Goal: Information Seeking & Learning: Learn about a topic

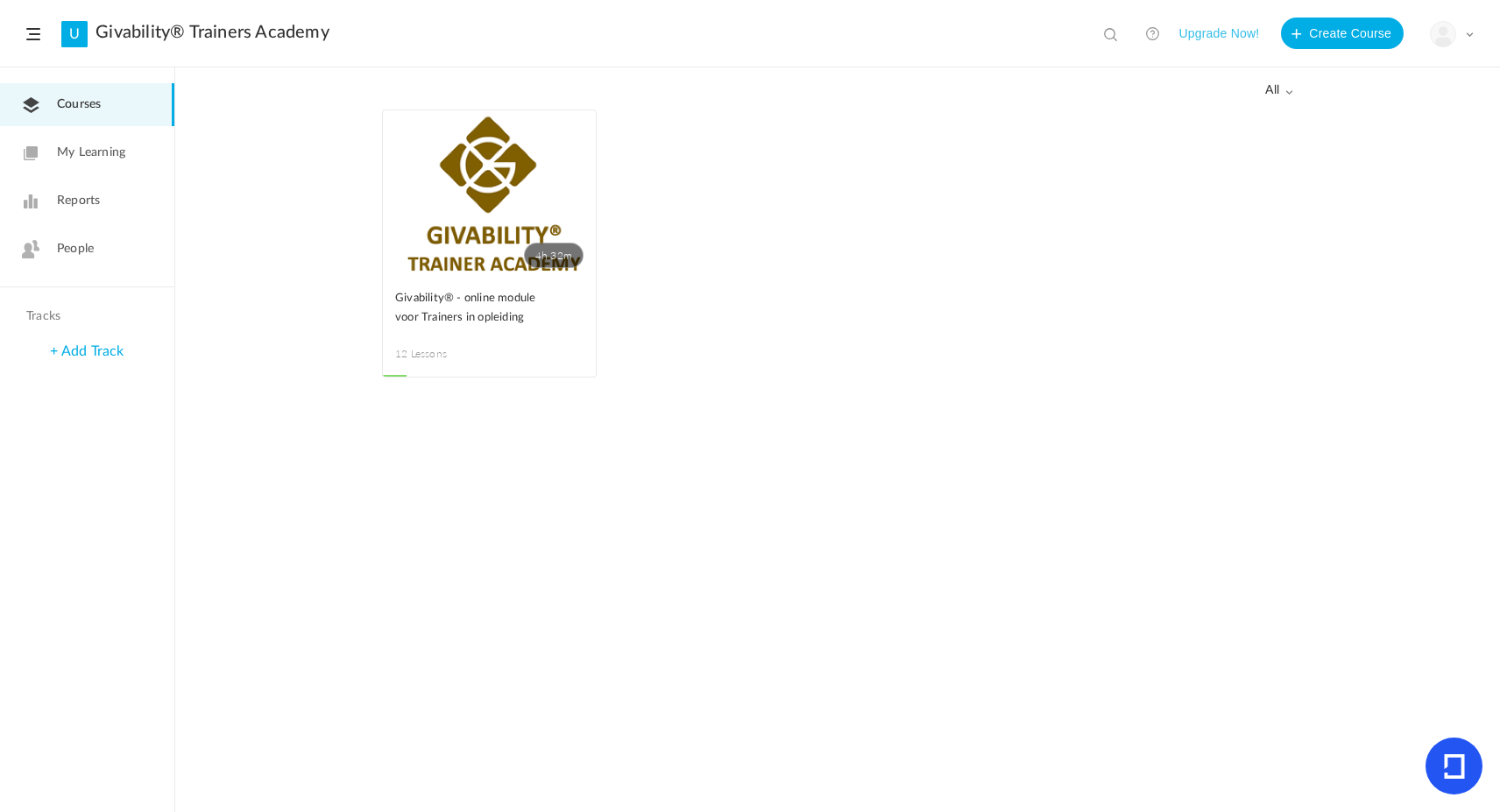
click at [44, 247] on link "People" at bounding box center [87, 249] width 174 height 43
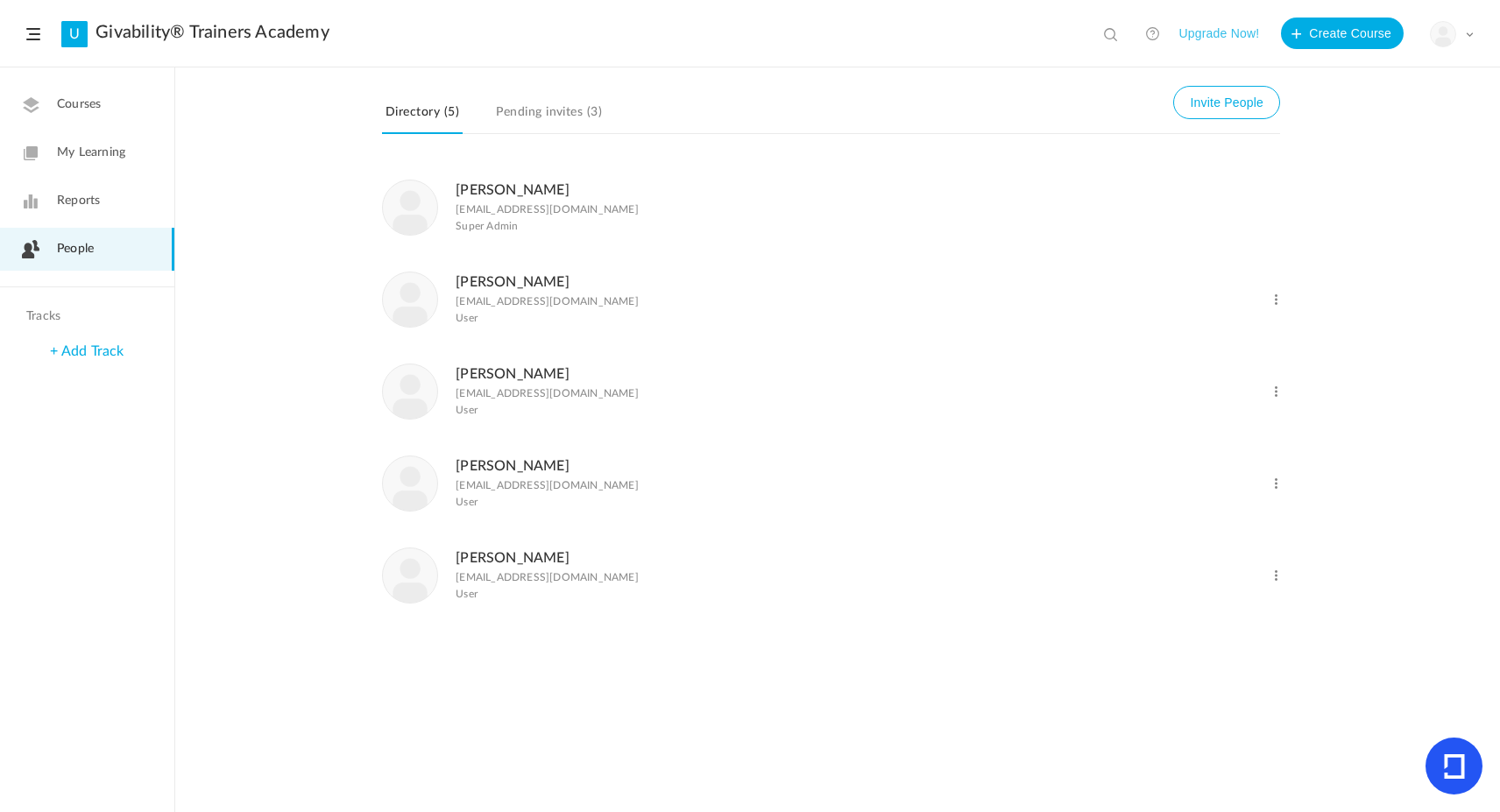
click at [528, 284] on link "[PERSON_NAME]" at bounding box center [513, 282] width 113 height 14
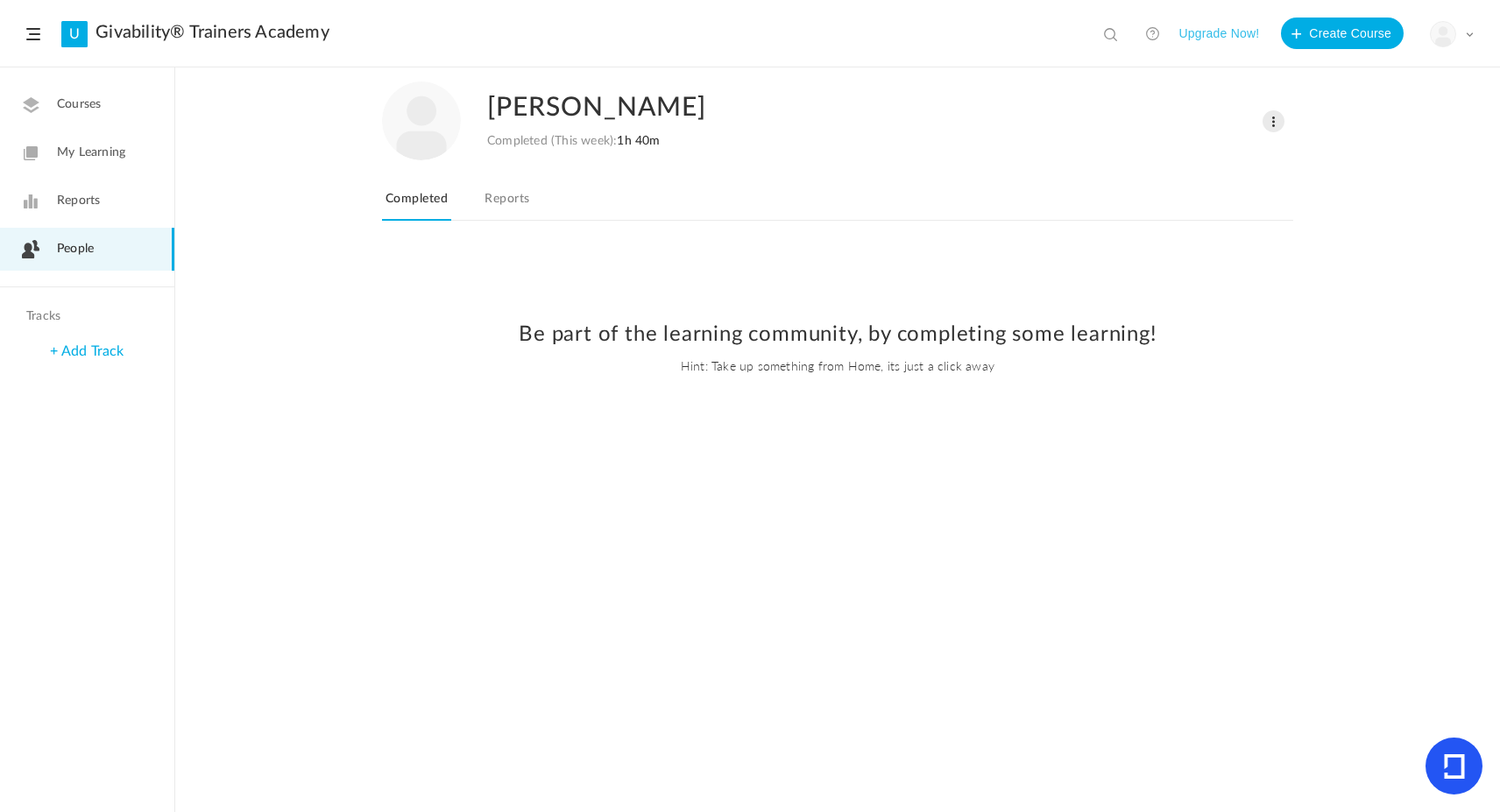
click at [492, 194] on link "Reports" at bounding box center [507, 203] width 52 height 33
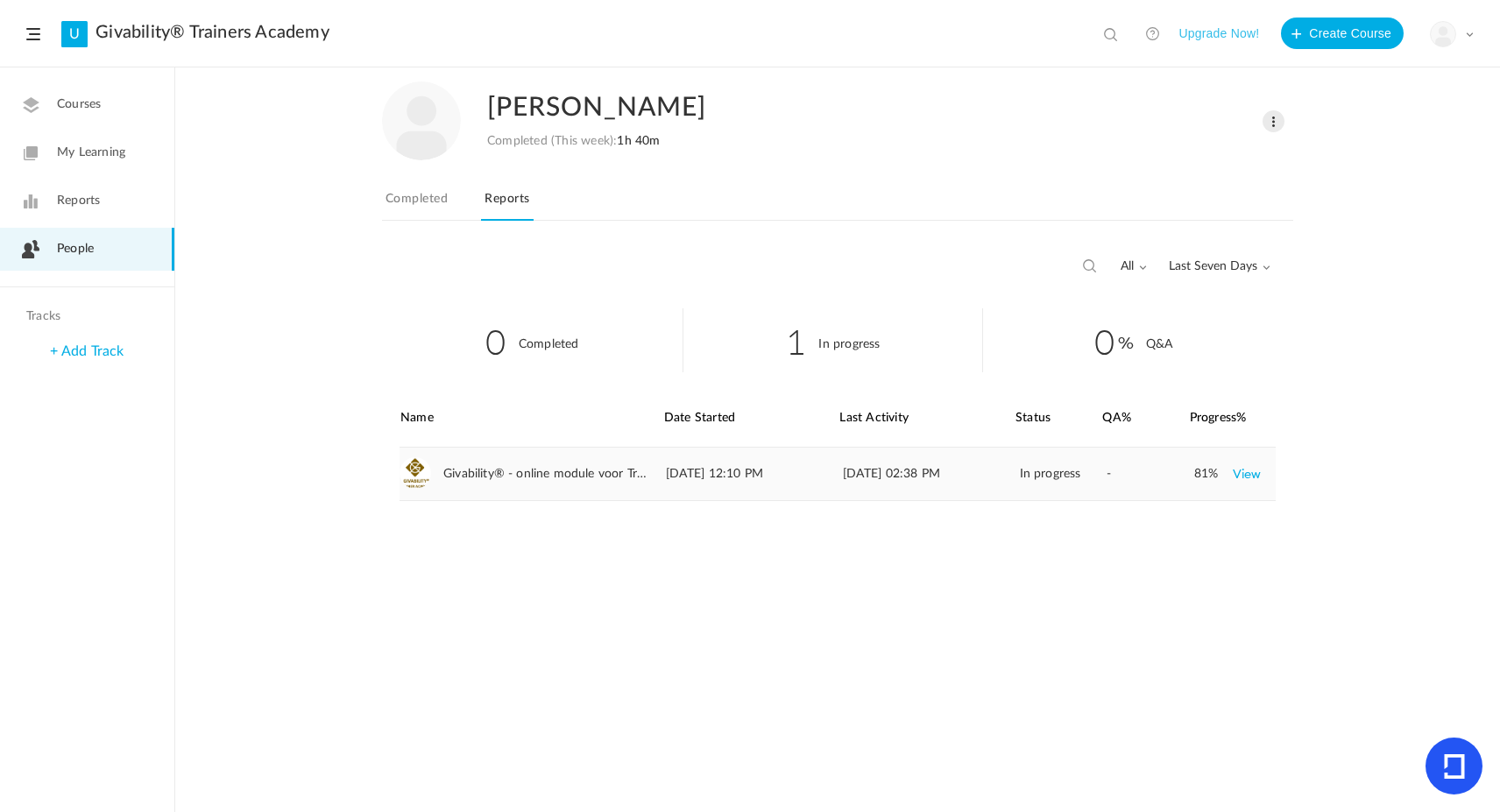
click at [430, 468] on div "Givability® - online module voor Trainers in opleiding" at bounding box center [530, 474] width 262 height 53
click at [1251, 475] on link "View" at bounding box center [1247, 473] width 29 height 31
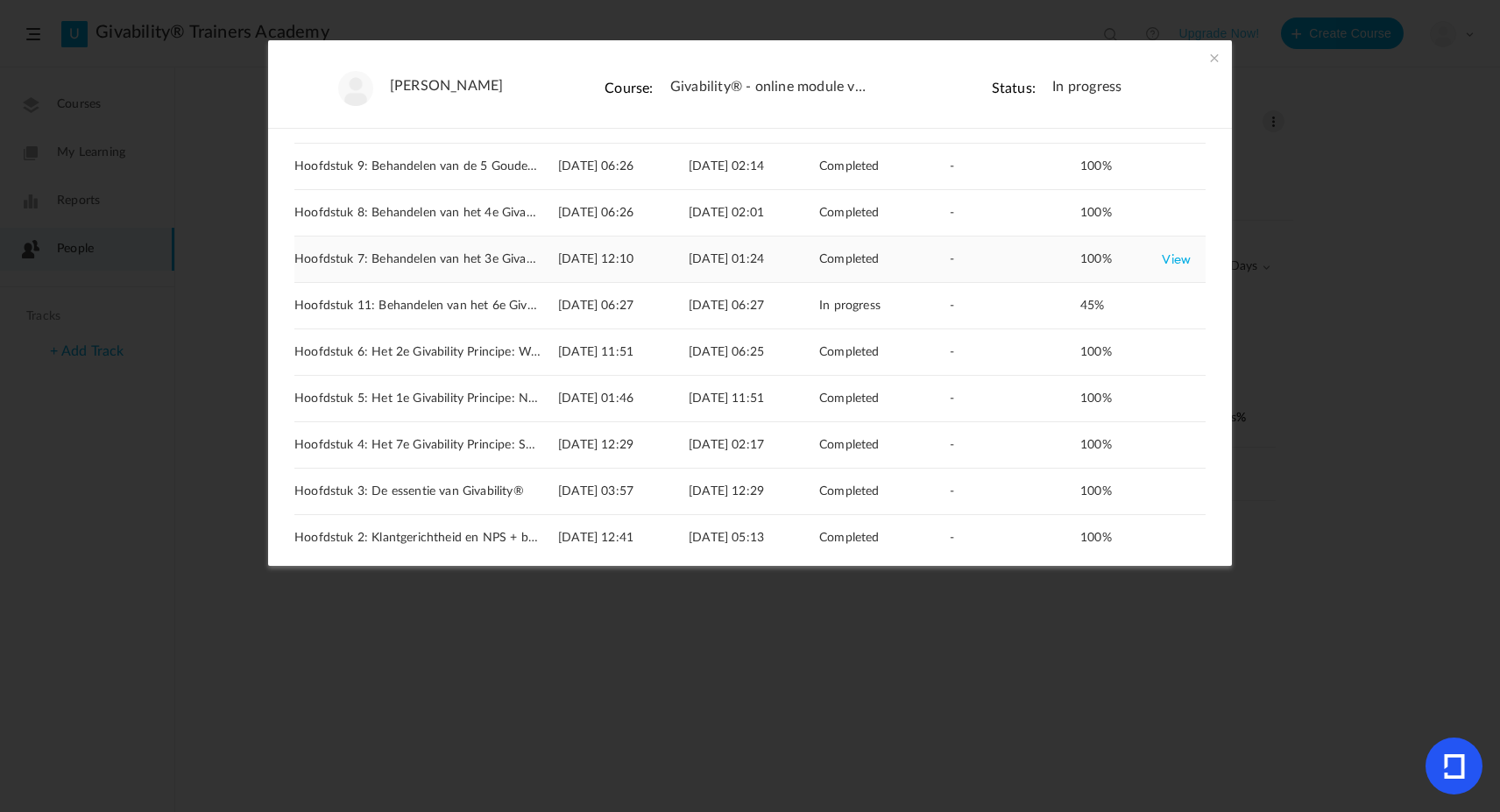
scroll to position [255, 0]
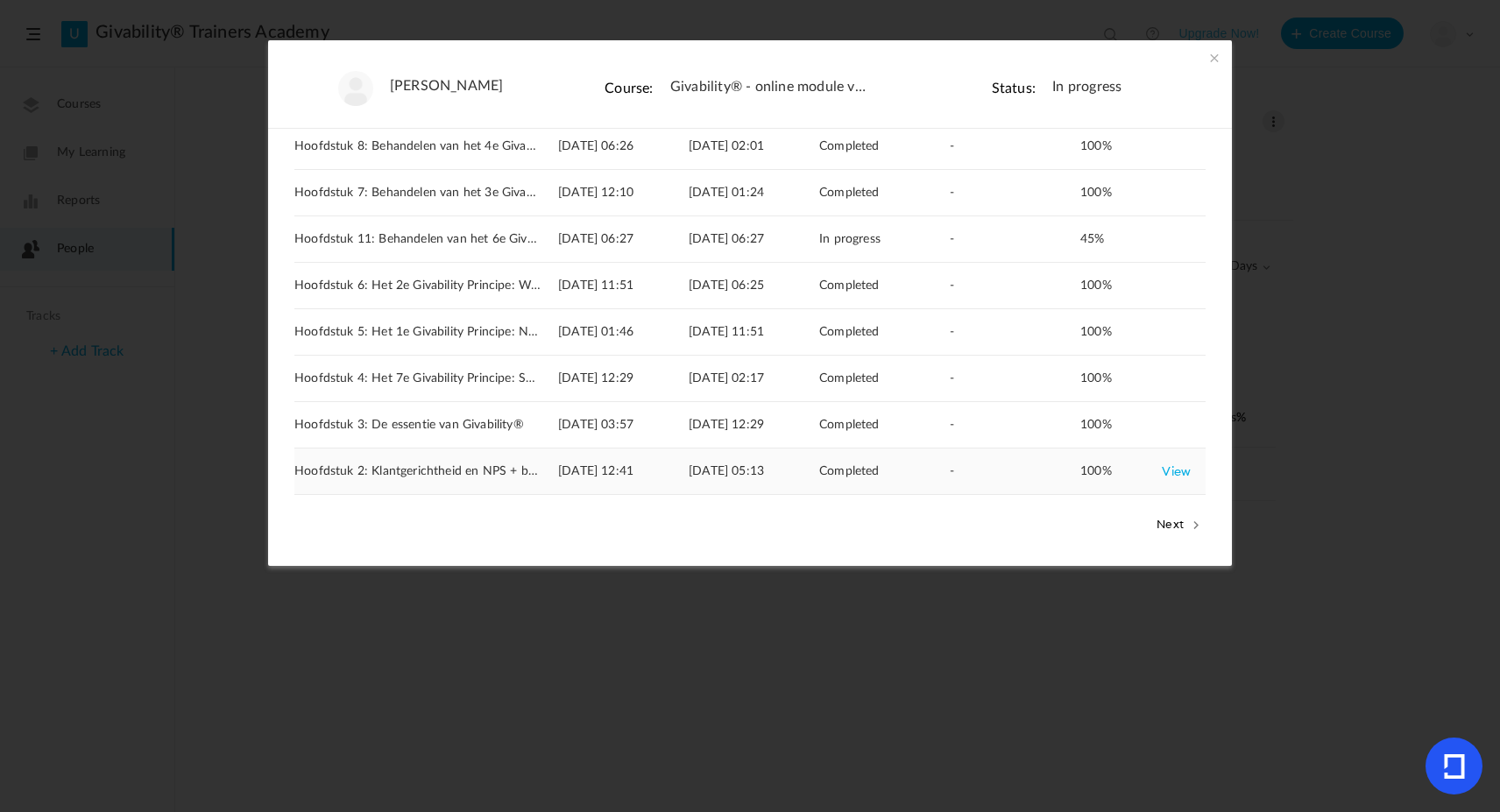
click at [1178, 469] on link "View" at bounding box center [1176, 471] width 29 height 31
click at [465, 429] on span "Hoofdstuk 3: De essentie van Givability®" at bounding box center [409, 425] width 230 height 15
click at [1171, 423] on link "View" at bounding box center [1176, 424] width 29 height 31
click at [1174, 425] on link "View" at bounding box center [1176, 424] width 29 height 31
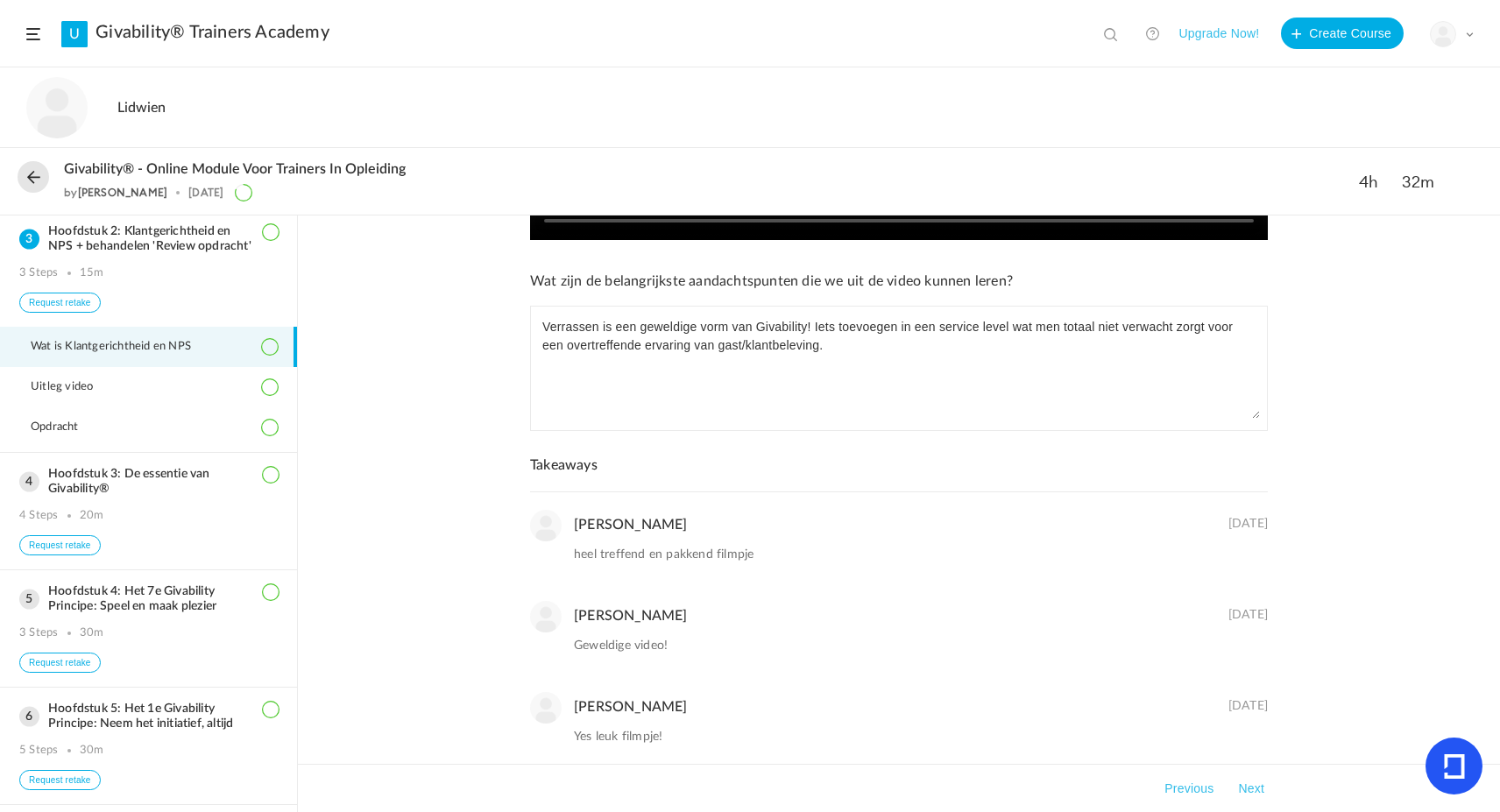
scroll to position [800, 0]
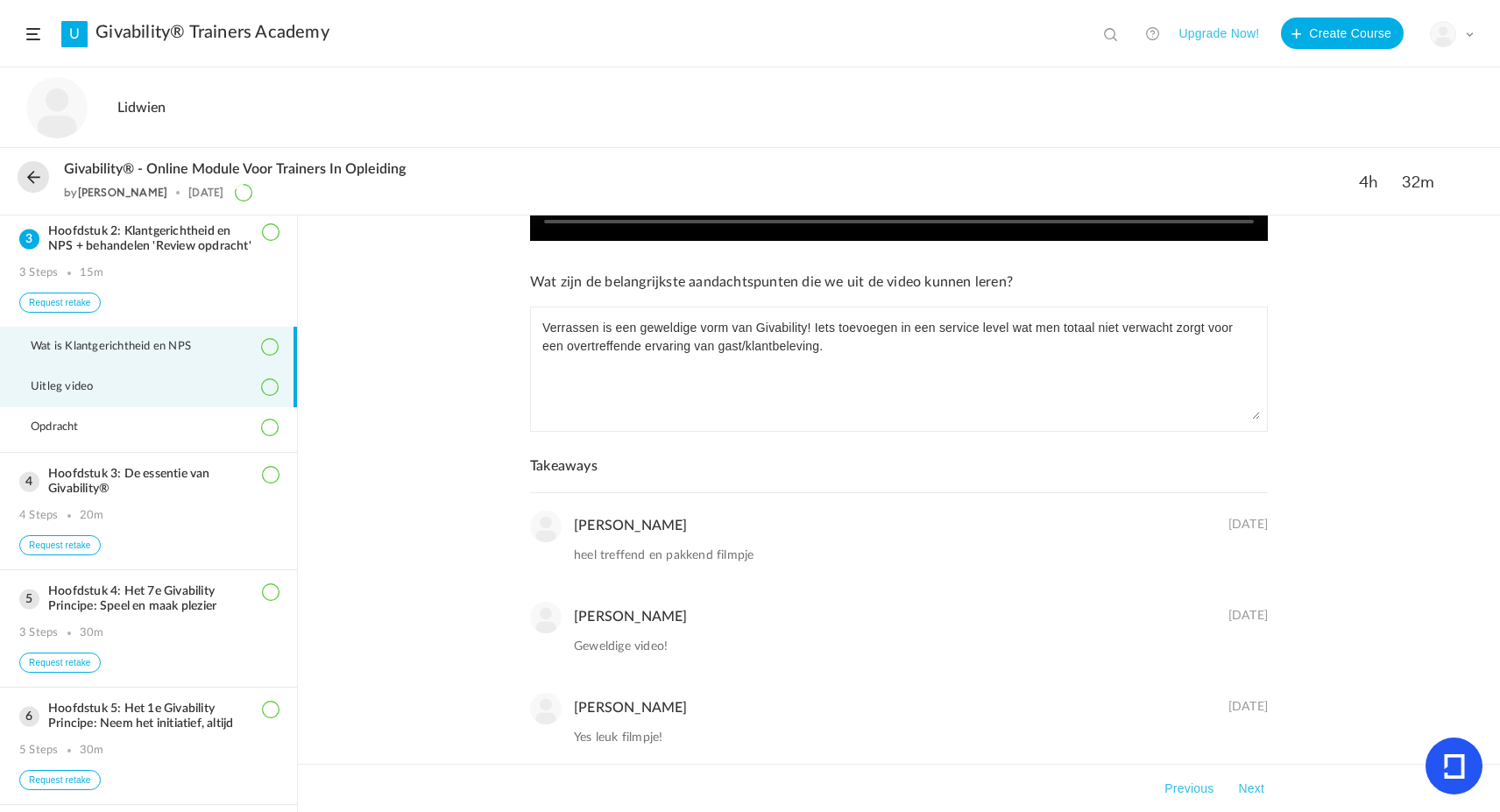
click at [110, 394] on span "Uitleg video" at bounding box center [72, 387] width 84 height 14
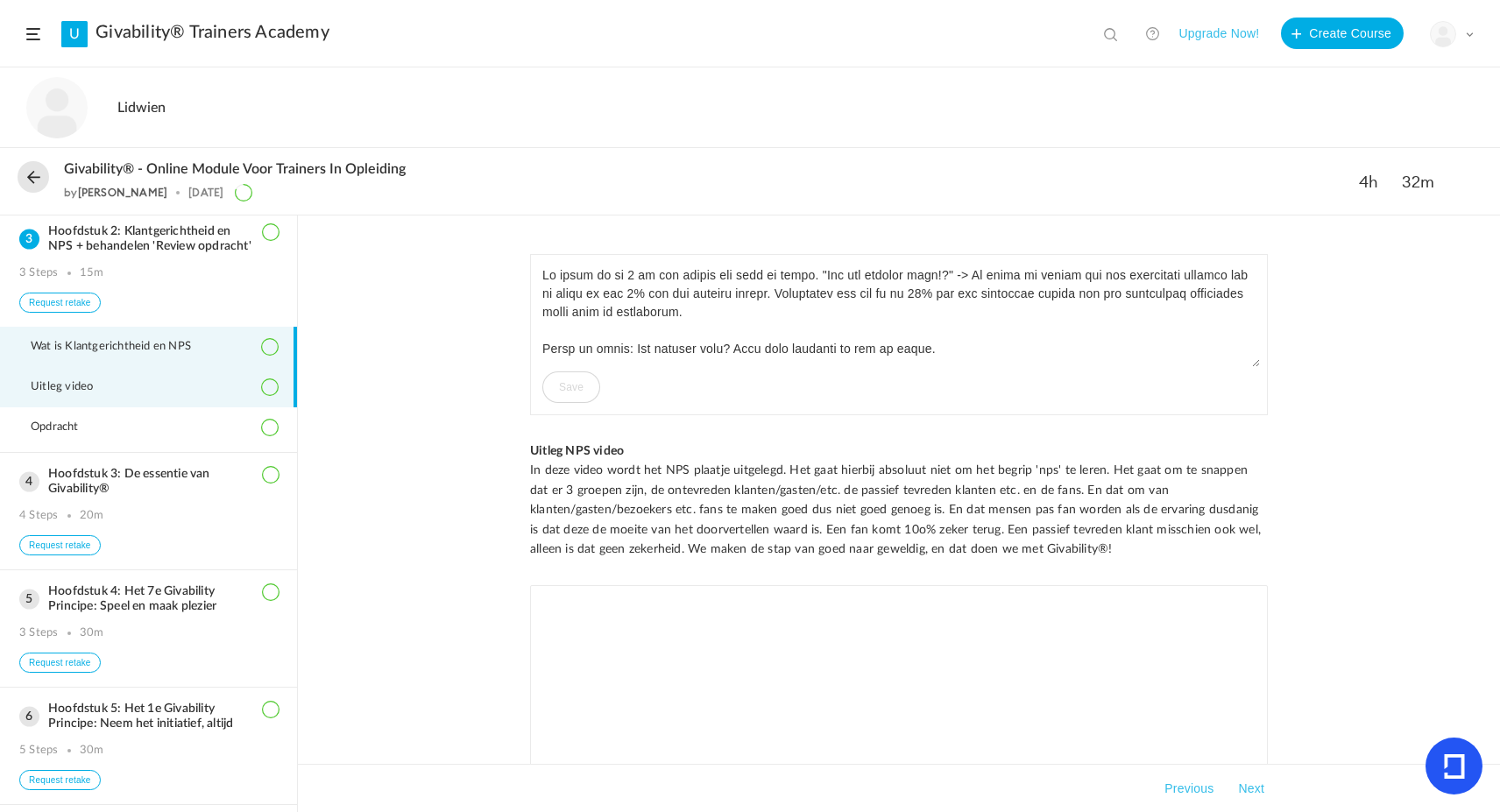
click at [113, 367] on li "Wat is Klantgerichtheid en NPS" at bounding box center [148, 347] width 297 height 41
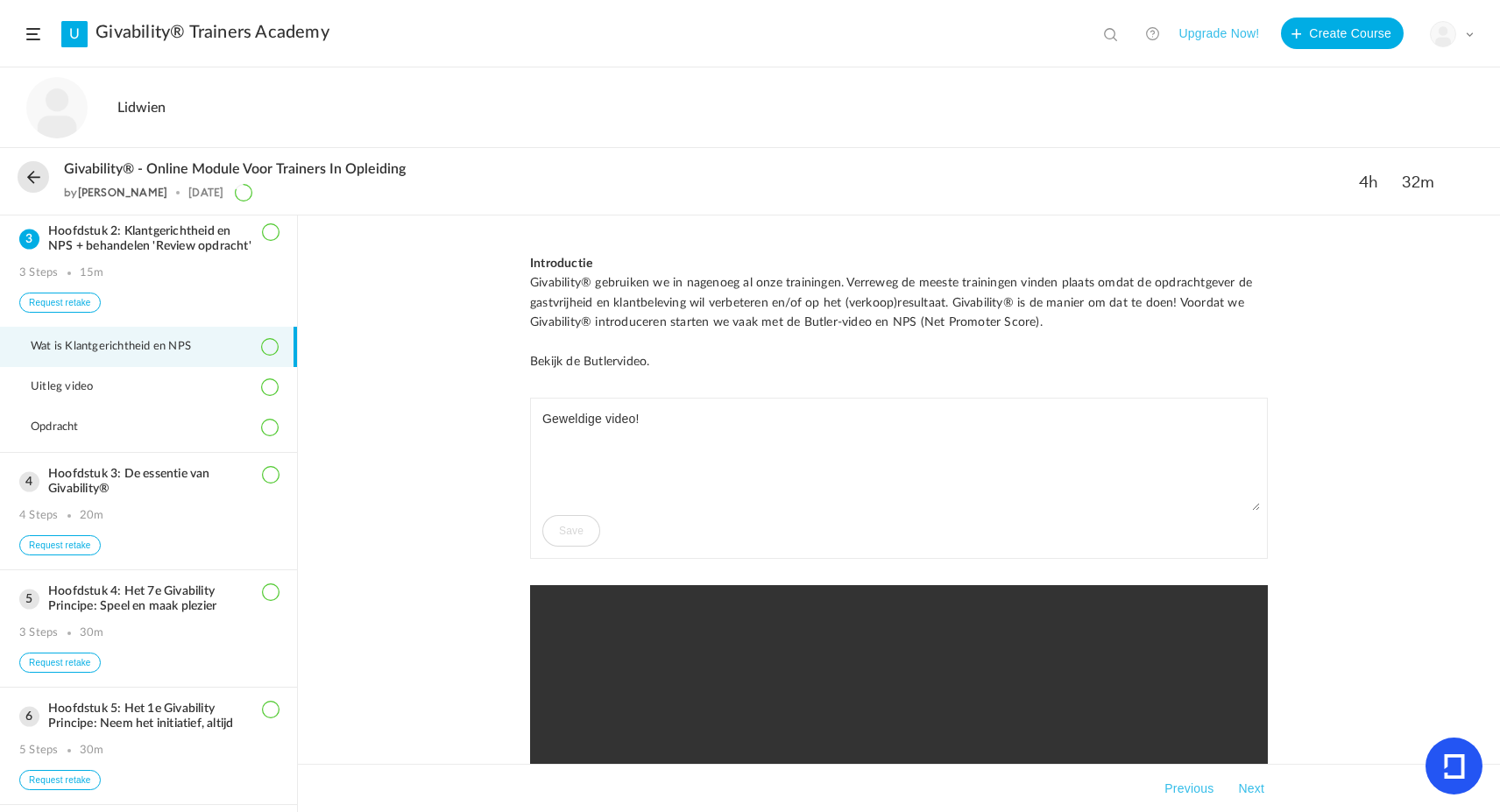
click at [728, 346] on p at bounding box center [898, 342] width 738 height 19
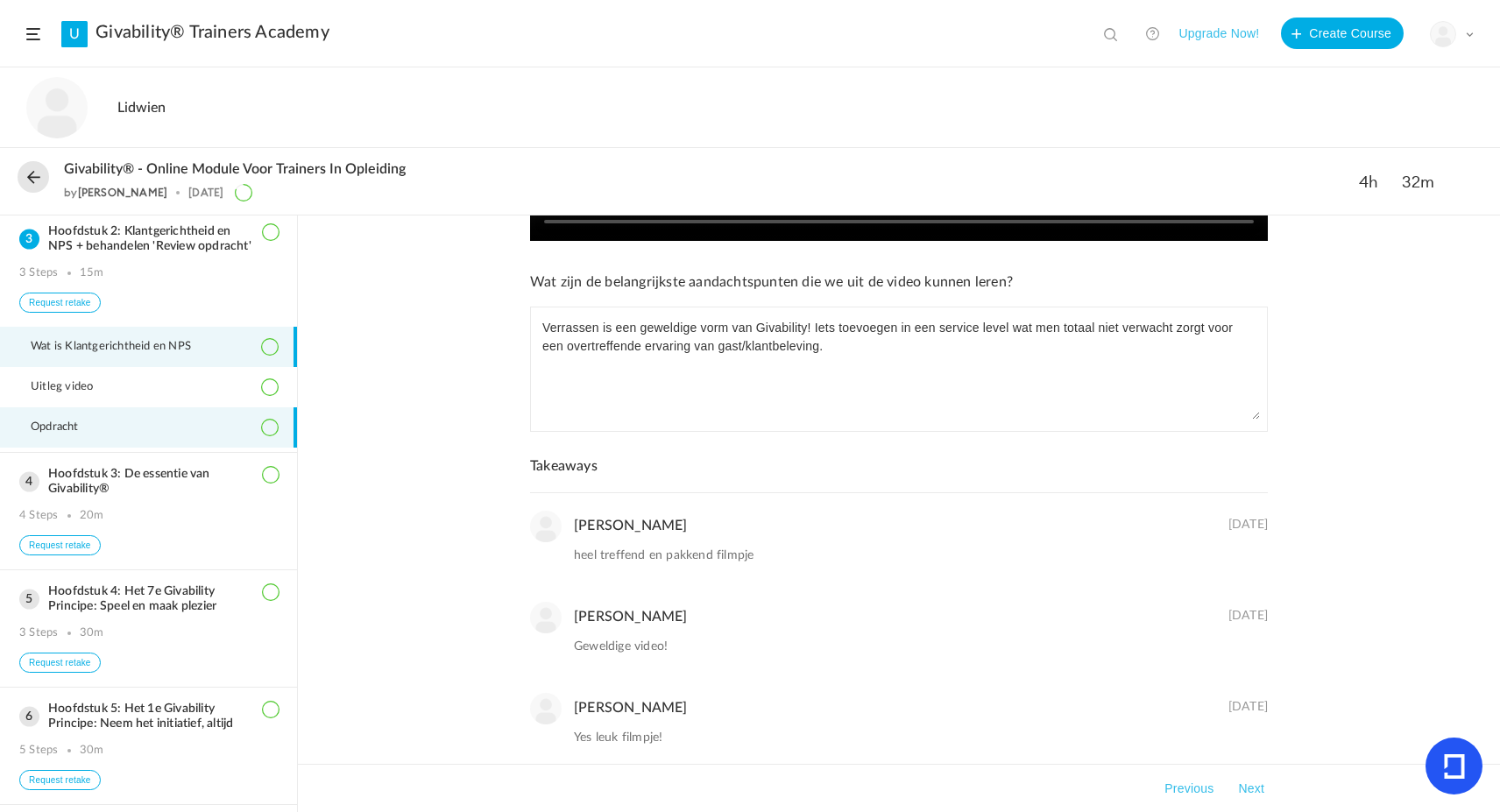
click at [46, 434] on span "Opdracht" at bounding box center [65, 427] width 70 height 14
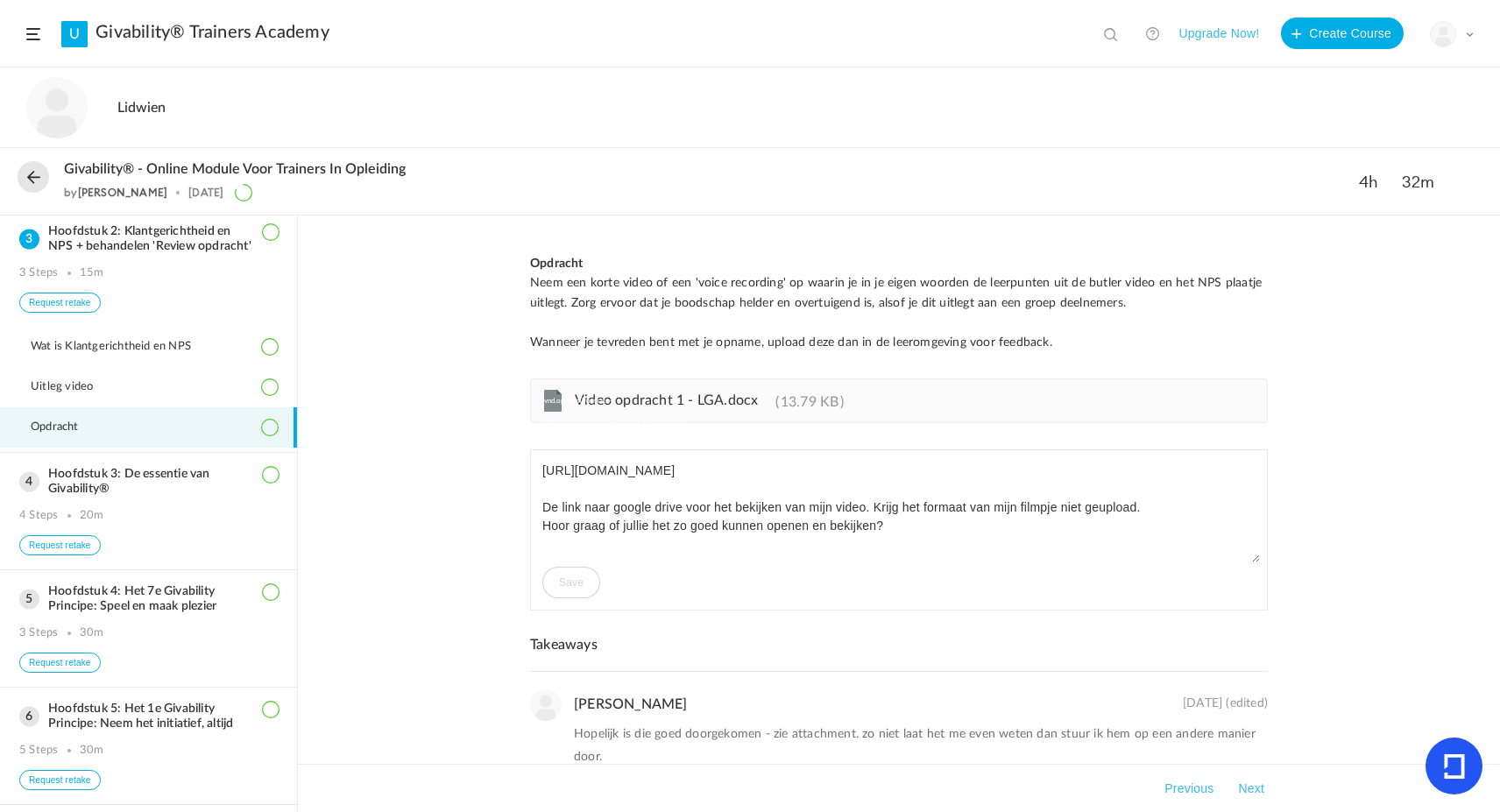
click at [615, 397] on span "Video opdracht 1 - LGA.docx" at bounding box center [667, 400] width 183 height 14
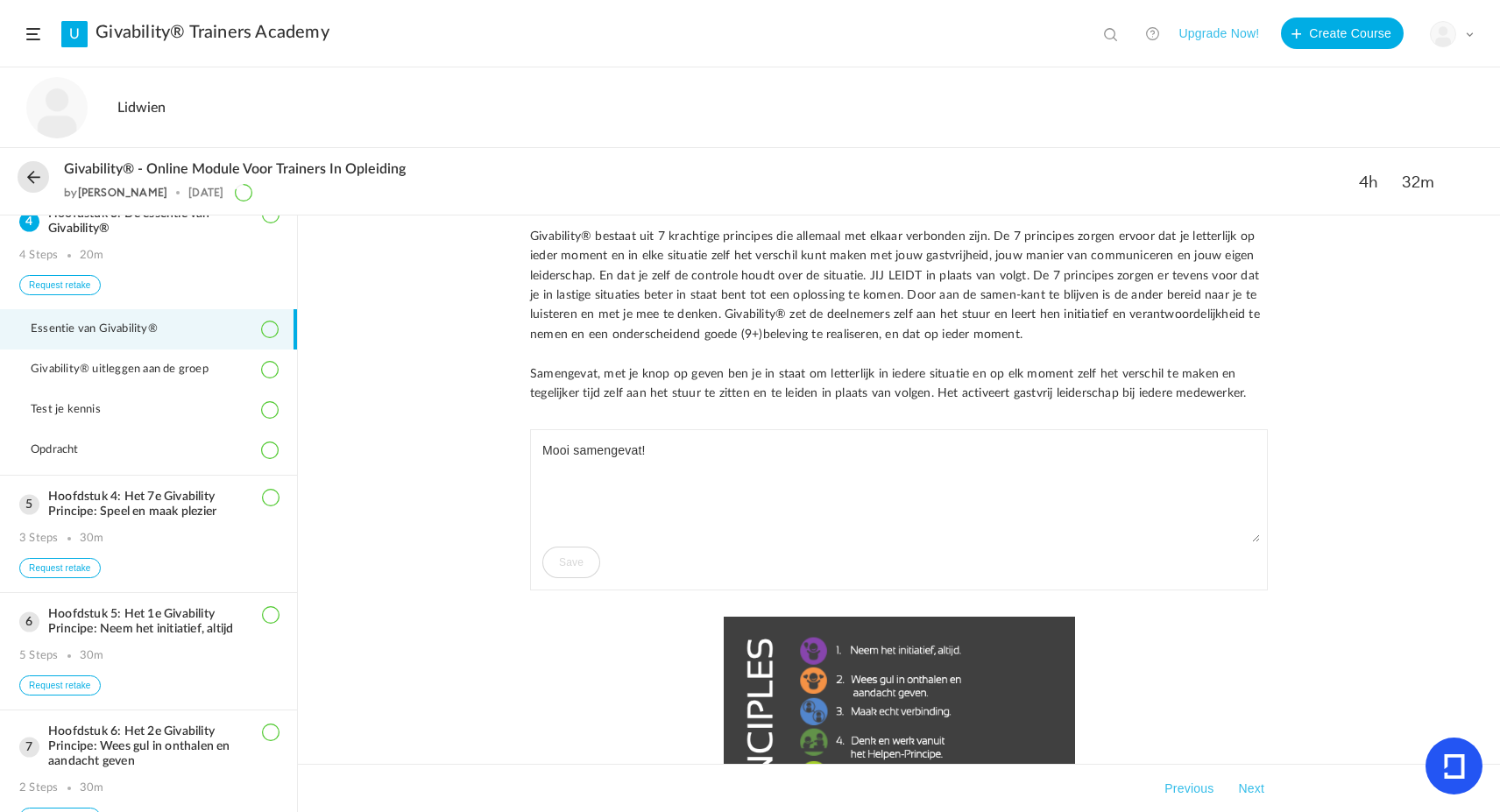
scroll to position [577, 0]
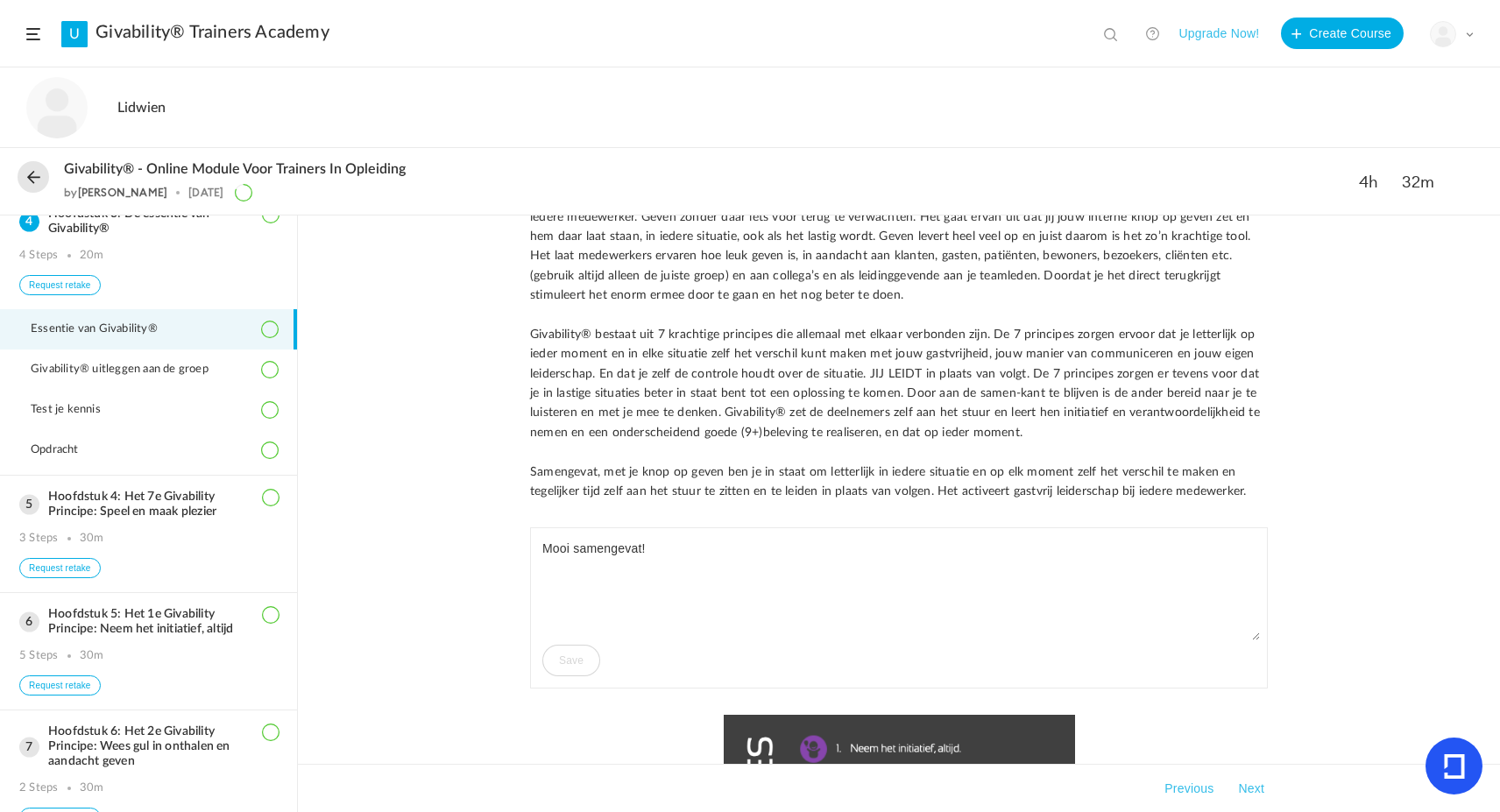
click at [865, 66] on section "U Givability® Trainers Academy View all No results Upgrade Now! Create Course M…" at bounding box center [750, 406] width 1500 height 812
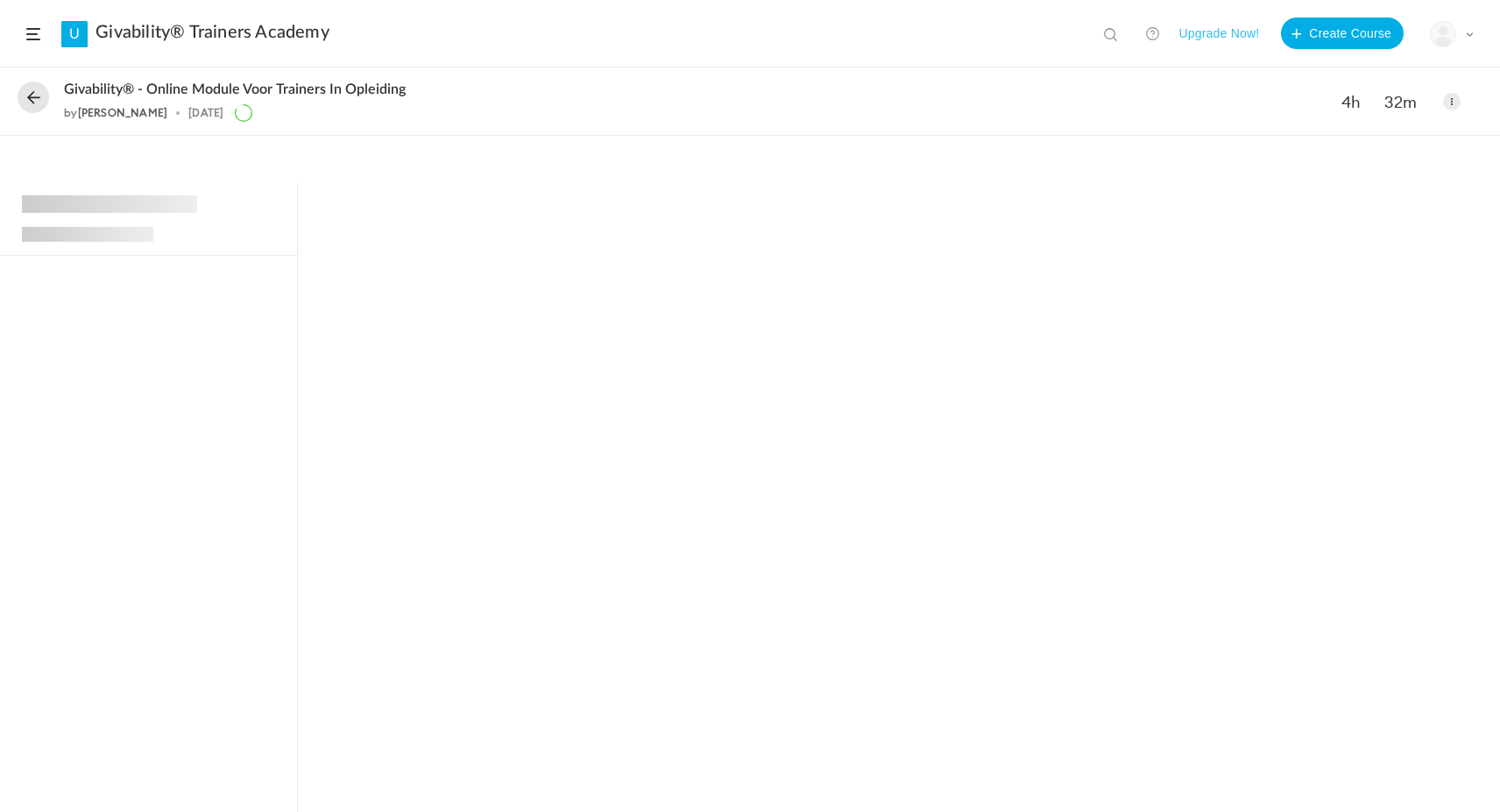
scroll to position [360, 0]
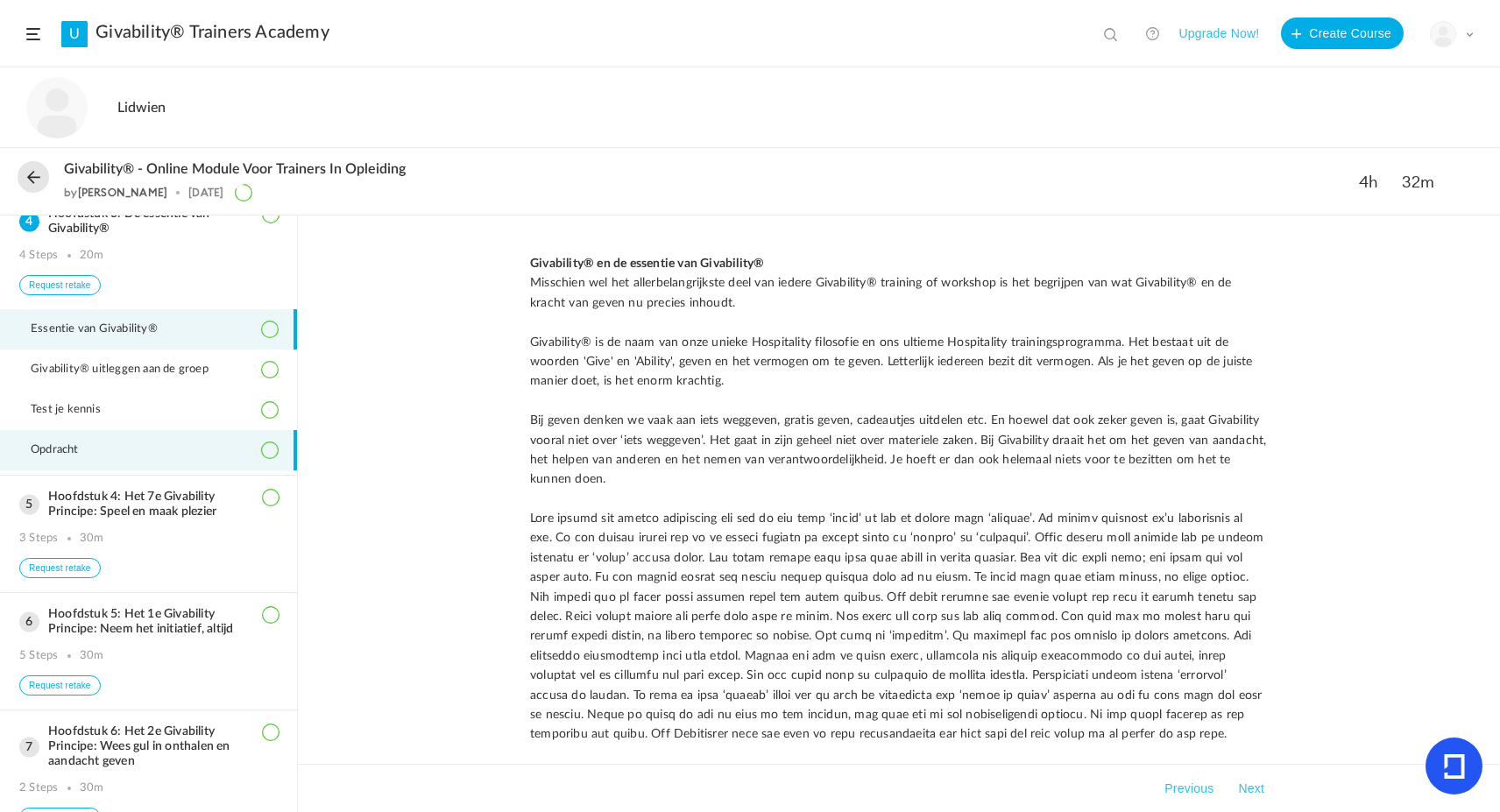
click at [34, 430] on li "Test je kennis" at bounding box center [148, 409] width 297 height 41
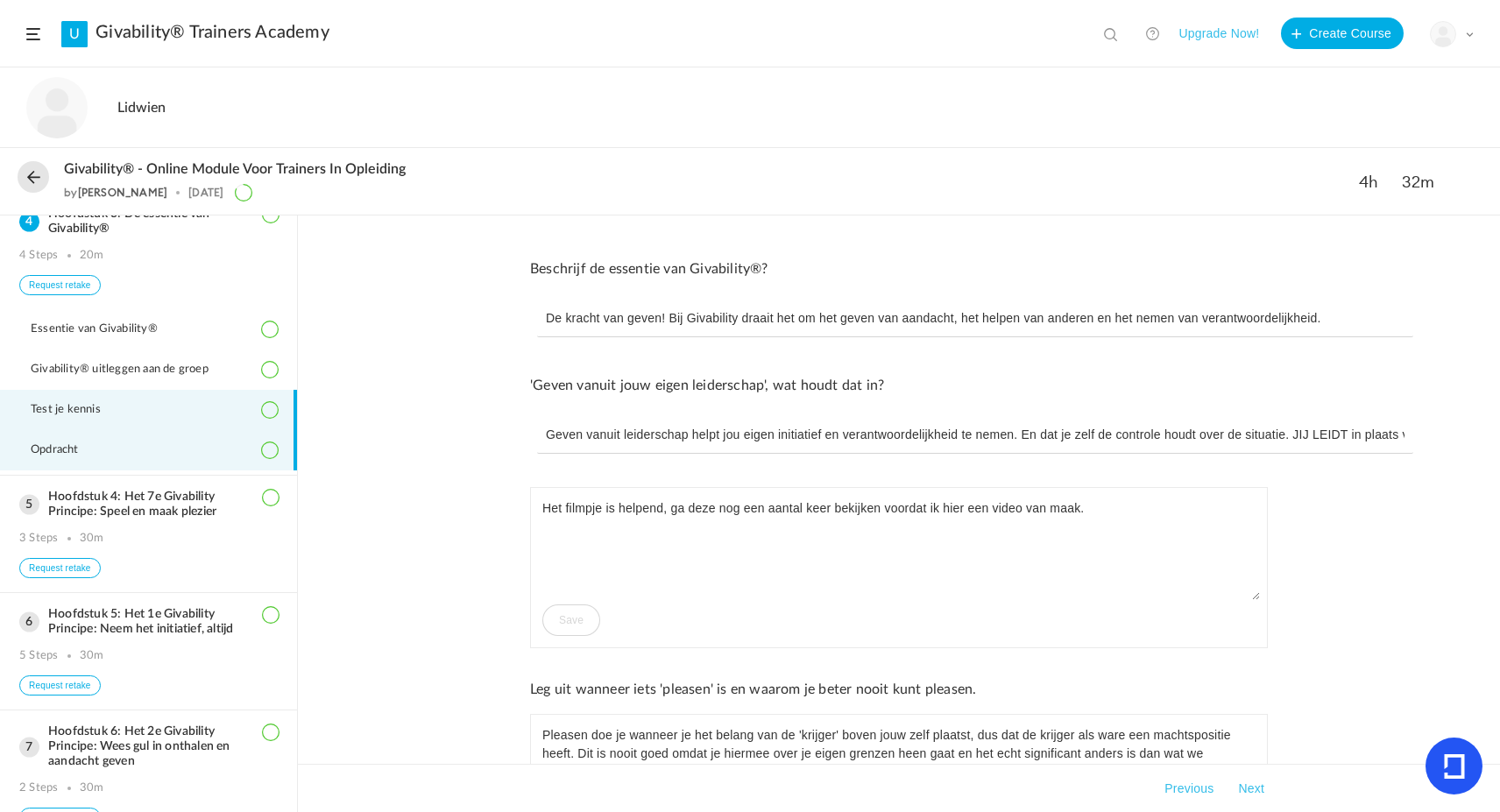
click at [38, 466] on li "Opdracht" at bounding box center [148, 450] width 297 height 41
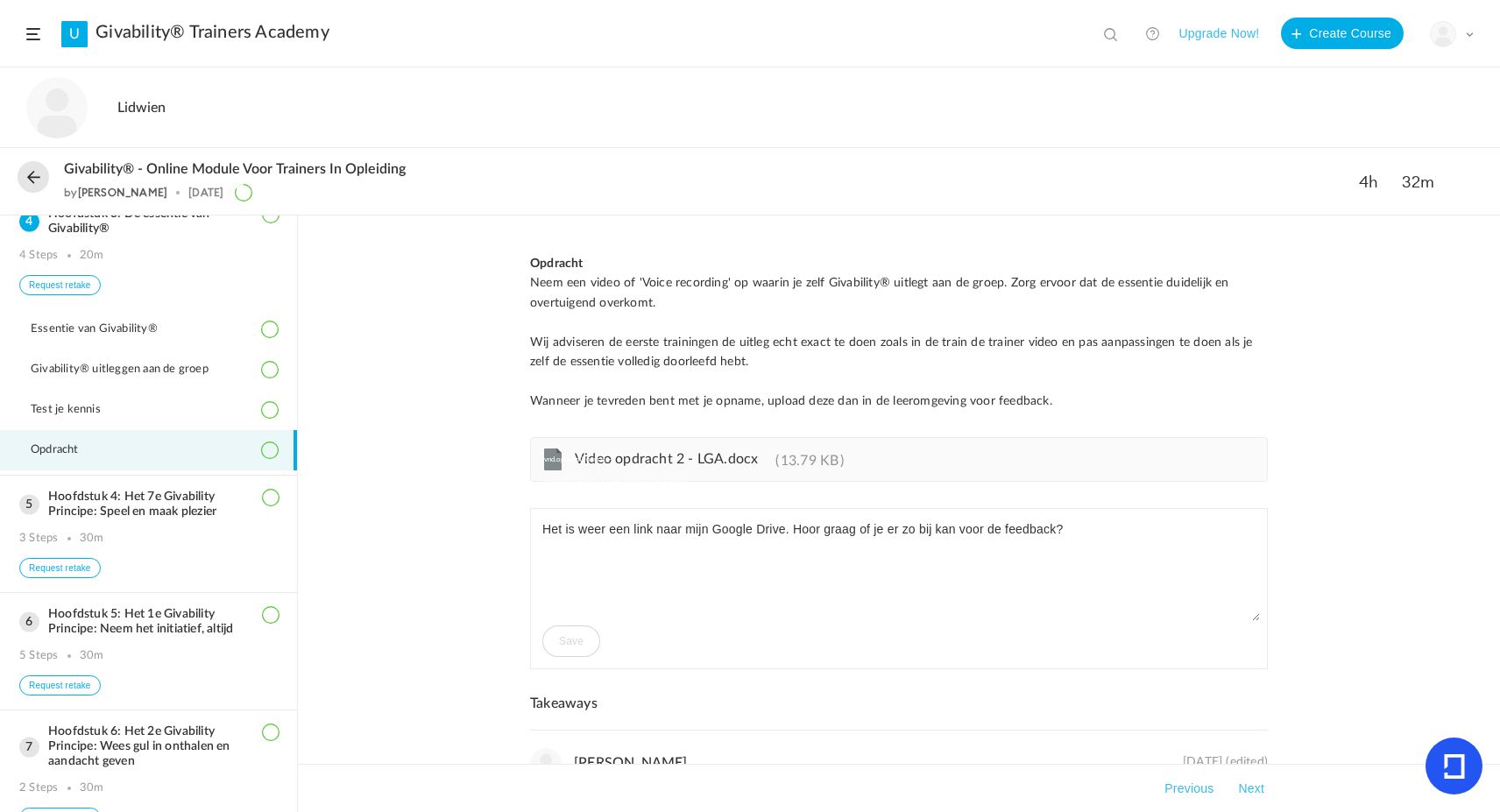
click at [562, 459] on cite "vnd.openxmlformats-officedocument.wordprocessingml.document" at bounding box center [552, 471] width 18 height 45
